Goal: Information Seeking & Learning: Check status

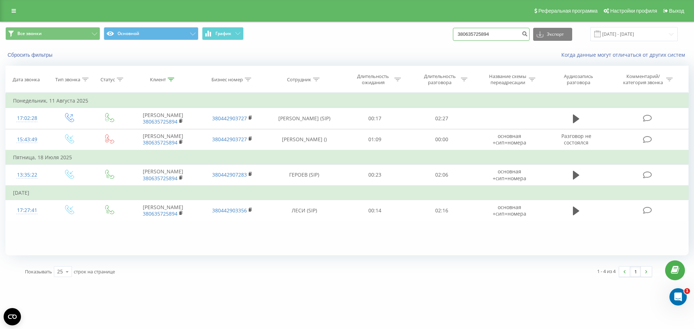
click at [500, 35] on input "380635725894" at bounding box center [491, 34] width 77 height 13
drag, startPoint x: 500, startPoint y: 35, endPoint x: 450, endPoint y: 35, distance: 49.5
click at [450, 35] on div "Все звонки Основной График 380635725894 Экспорт .csv .xls .xlsx [DATE] - [DATE]" at bounding box center [347, 34] width 684 height 14
paste input "500505718"
type input "380500505718"
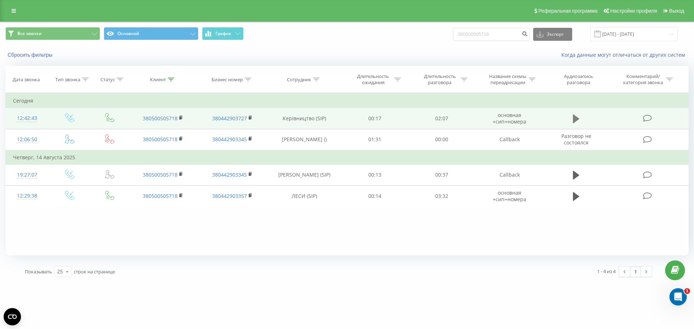
click at [577, 120] on icon at bounding box center [576, 119] width 7 height 9
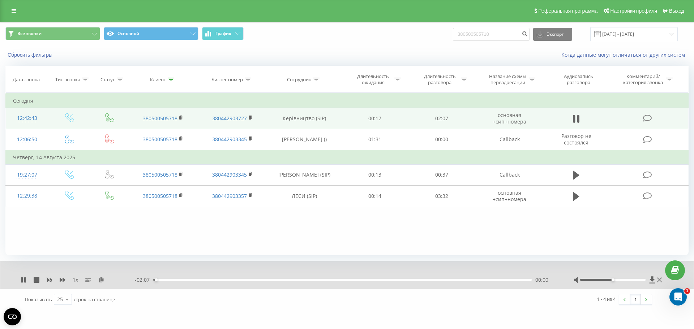
click at [636, 282] on div at bounding box center [619, 280] width 90 height 7
click at [639, 282] on div at bounding box center [619, 280] width 90 height 7
drag, startPoint x: 613, startPoint y: 280, endPoint x: 660, endPoint y: 281, distance: 47.4
click at [660, 281] on div at bounding box center [619, 280] width 90 height 7
click at [25, 281] on icon at bounding box center [24, 280] width 1 height 6
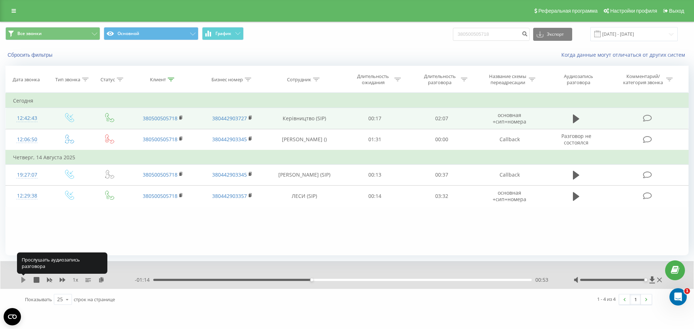
click at [22, 280] on icon at bounding box center [23, 280] width 4 height 6
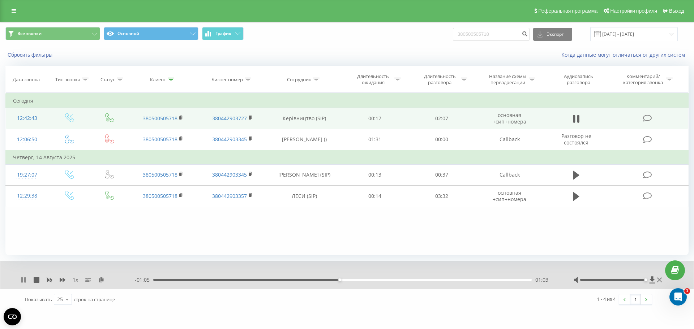
click at [22, 282] on icon at bounding box center [21, 280] width 1 height 6
click at [25, 280] on icon at bounding box center [24, 280] width 6 height 6
click at [23, 281] on icon at bounding box center [24, 280] width 6 height 6
click at [24, 280] on icon at bounding box center [23, 280] width 4 height 6
click at [501, 281] on div "02:08" at bounding box center [341, 280] width 379 height 2
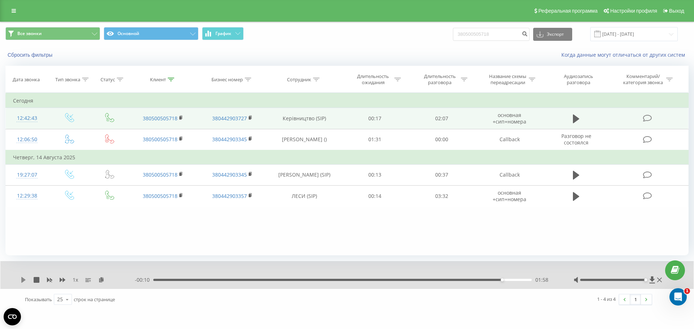
click at [26, 278] on icon at bounding box center [24, 280] width 6 height 6
click at [503, 281] on div "02:03" at bounding box center [342, 280] width 379 height 2
click at [484, 278] on div "- 00:03 02:04 02:04" at bounding box center [345, 280] width 421 height 7
click at [482, 280] on div "02:05" at bounding box center [342, 280] width 379 height 2
click at [33, 277] on div "1 x" at bounding box center [78, 280] width 114 height 7
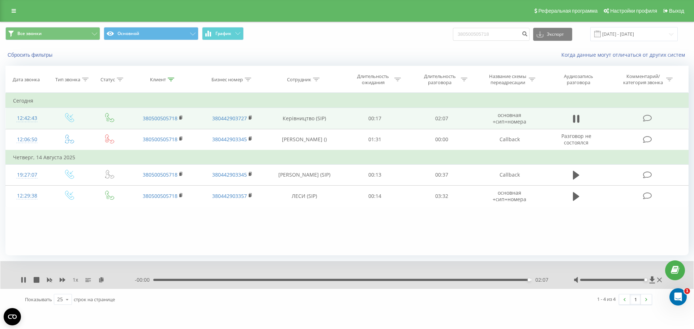
click at [37, 284] on div "1 x" at bounding box center [78, 280] width 114 height 7
click at [410, 307] on div "1 - 4 из 4 1" at bounding box center [498, 299] width 319 height 21
